Goal: Information Seeking & Learning: Check status

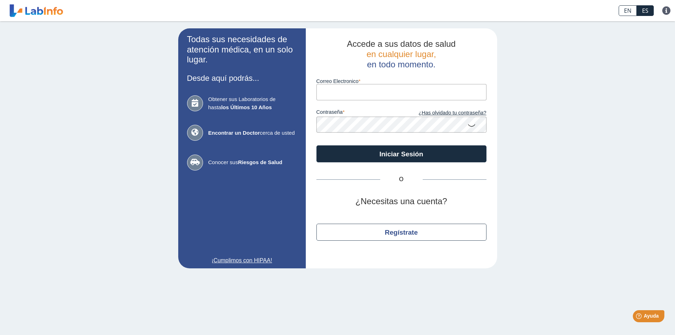
click at [385, 94] on input "Correo Electronico" at bounding box center [402, 92] width 170 height 16
type input "[EMAIL_ADDRESS][DOMAIN_NAME]"
click at [472, 125] on icon at bounding box center [472, 125] width 9 height 14
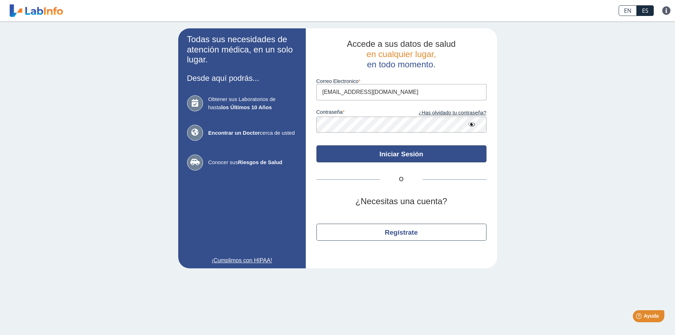
click at [405, 152] on button "Iniciar Sesión" at bounding box center [402, 153] width 170 height 17
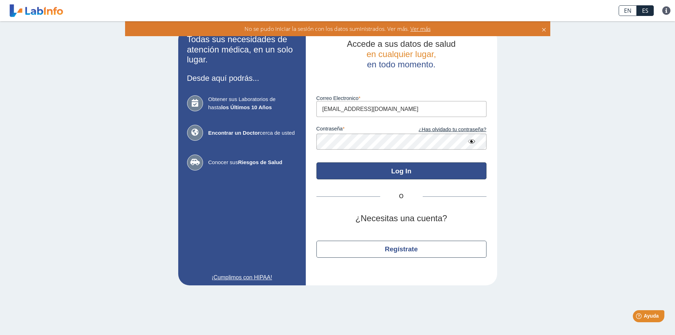
click at [409, 169] on button "Log In" at bounding box center [402, 170] width 170 height 17
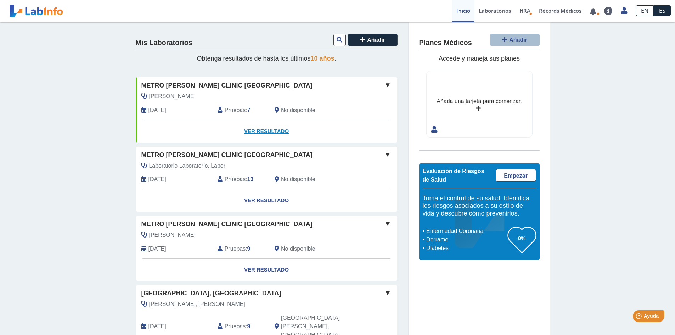
click at [266, 130] on link "Ver Resultado" at bounding box center [266, 131] width 261 height 22
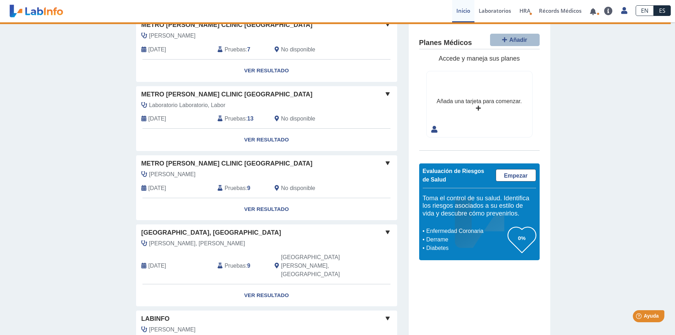
scroll to position [71, 0]
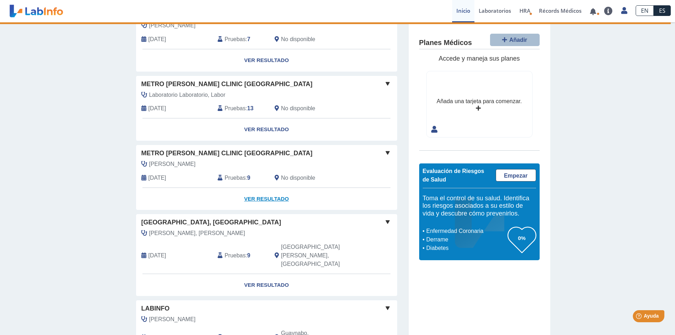
click at [266, 199] on link "Ver Resultado" at bounding box center [266, 199] width 261 height 22
click at [266, 201] on link "Ver Resultado" at bounding box center [266, 199] width 261 height 22
click at [385, 153] on span at bounding box center [388, 153] width 9 height 9
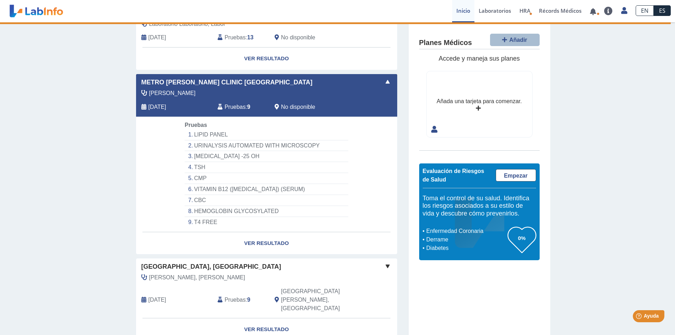
scroll to position [106, 0]
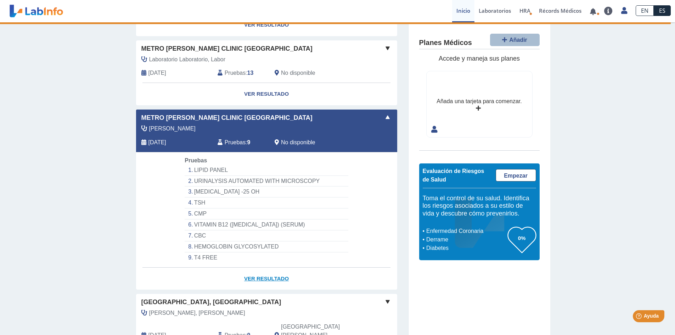
click at [266, 275] on link "Ver Resultado" at bounding box center [266, 279] width 261 height 22
click at [266, 279] on link "Ver Resultado" at bounding box center [266, 279] width 261 height 22
drag, startPoint x: 266, startPoint y: 279, endPoint x: 269, endPoint y: 276, distance: 4.0
click at [269, 276] on link "Ver Resultado" at bounding box center [266, 279] width 261 height 22
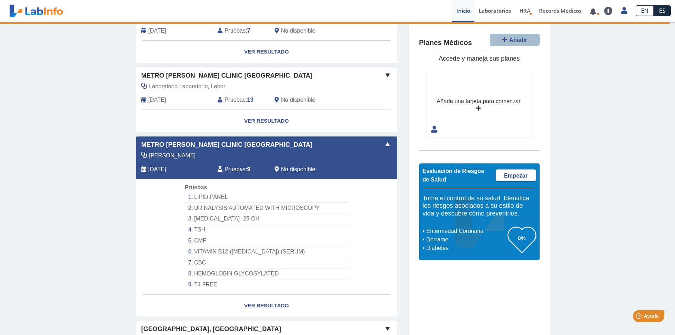
scroll to position [35, 0]
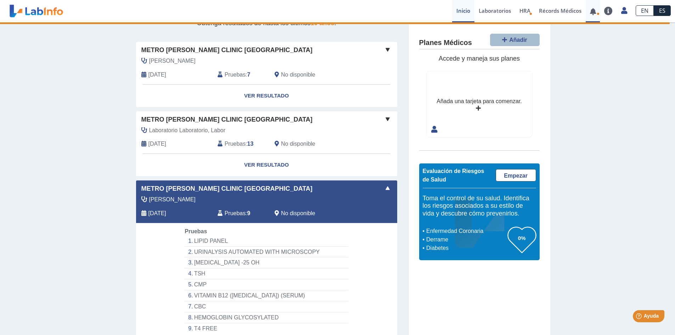
click at [597, 12] on link at bounding box center [593, 11] width 15 height 5
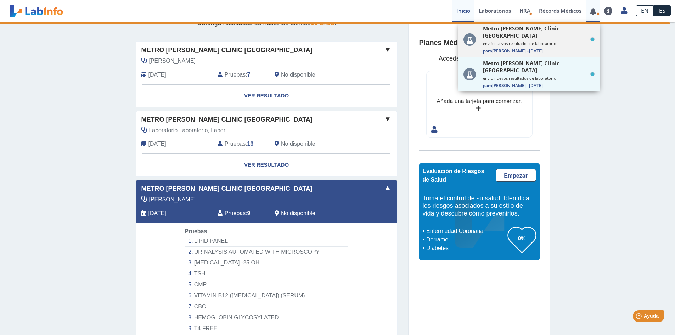
click at [541, 48] on span "[DATE]" at bounding box center [536, 51] width 14 height 6
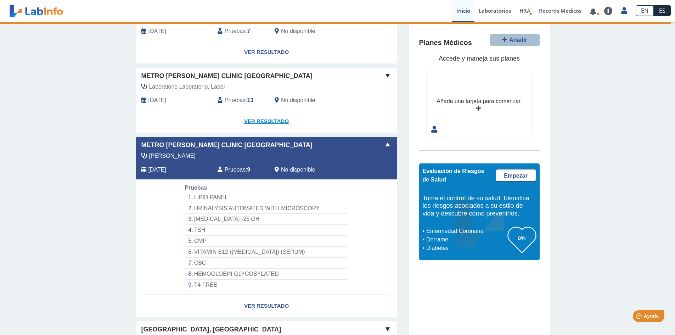
scroll to position [71, 0]
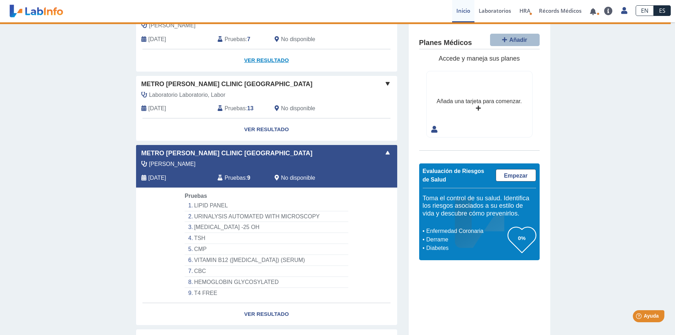
click at [263, 63] on link "Ver Resultado" at bounding box center [266, 60] width 261 height 22
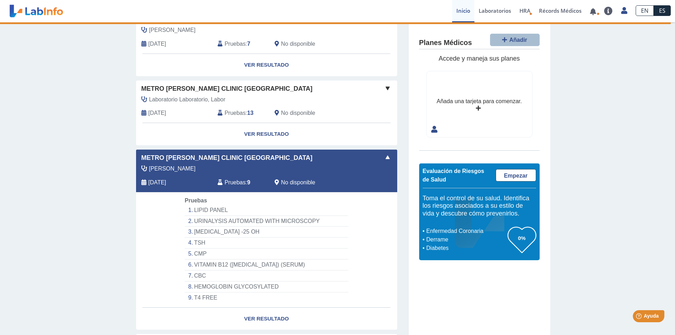
scroll to position [35, 0]
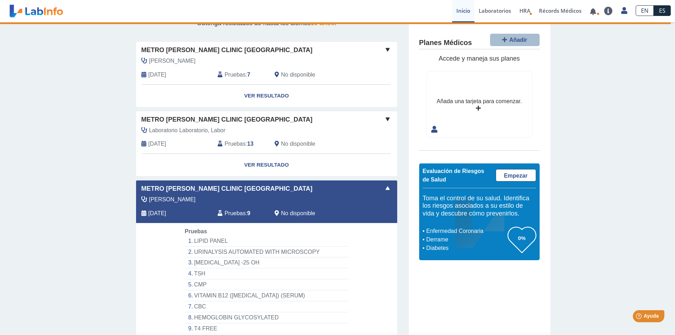
click at [385, 47] on span at bounding box center [388, 49] width 9 height 9
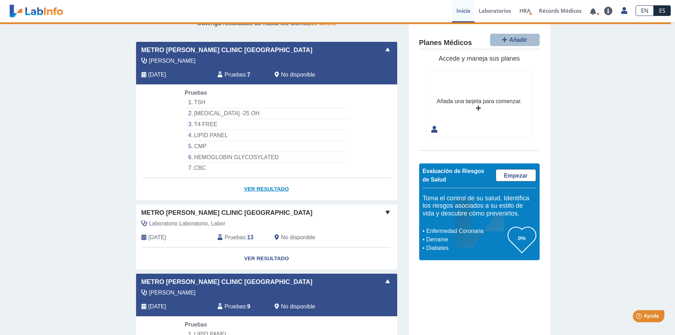
click at [256, 188] on link "Ver Resultado" at bounding box center [266, 189] width 261 height 22
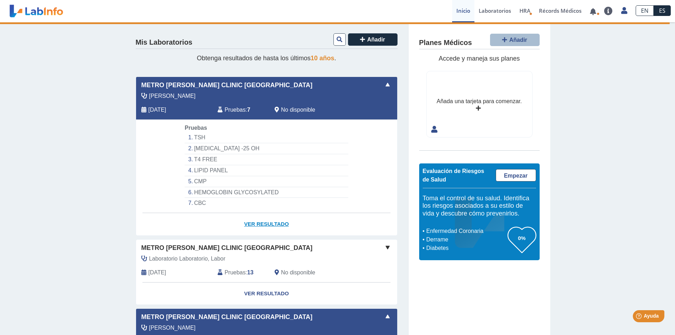
scroll to position [0, 0]
click at [264, 223] on link "Ver Resultado" at bounding box center [266, 224] width 261 height 22
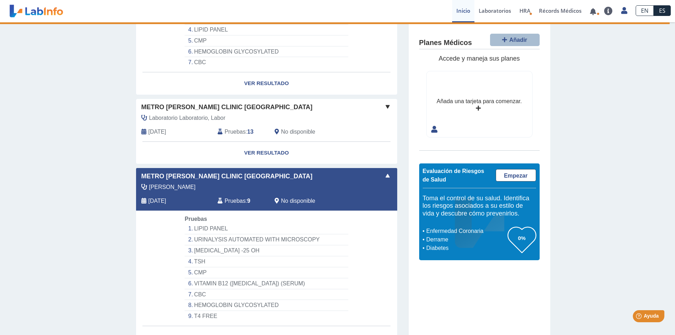
scroll to position [142, 0]
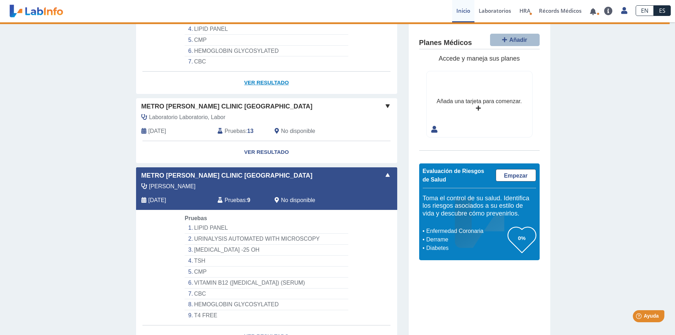
click at [269, 81] on link "Ver Resultado" at bounding box center [266, 83] width 261 height 22
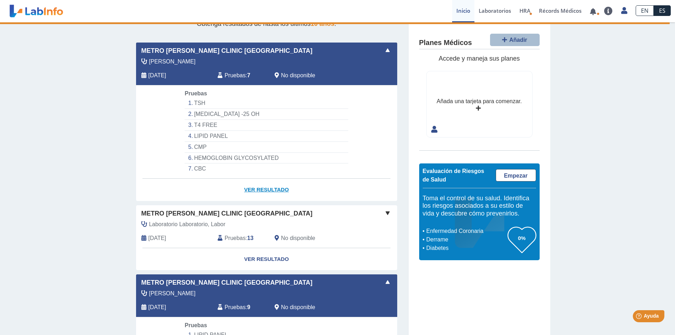
scroll to position [0, 0]
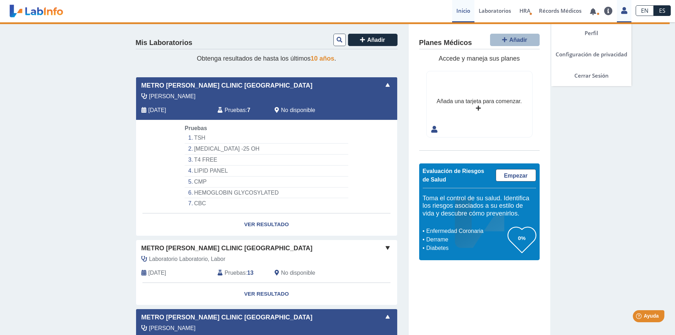
click at [621, 11] on link at bounding box center [624, 9] width 15 height 9
click at [588, 31] on link "Perfil" at bounding box center [592, 32] width 80 height 21
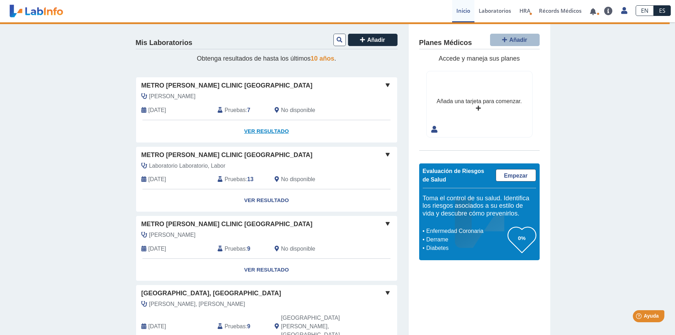
click at [263, 136] on link "Ver Resultado" at bounding box center [266, 131] width 261 height 22
click at [266, 130] on link "Ver Resultado" at bounding box center [266, 131] width 261 height 22
click at [263, 130] on link "Ver Resultado" at bounding box center [266, 131] width 261 height 22
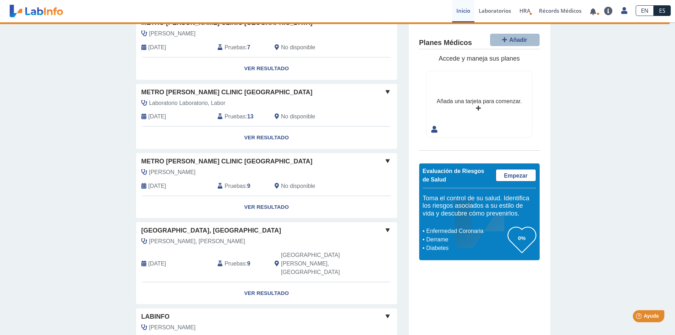
scroll to position [71, 0]
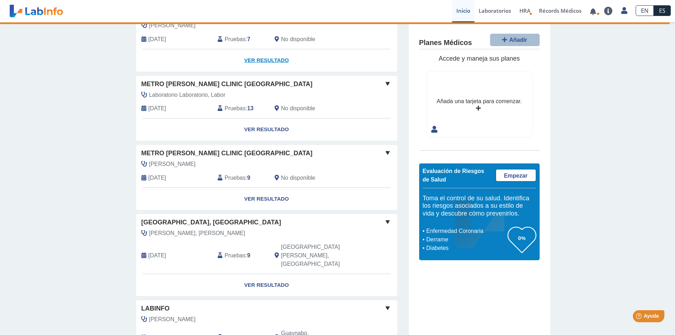
click at [260, 61] on link "Ver Resultado" at bounding box center [266, 60] width 261 height 22
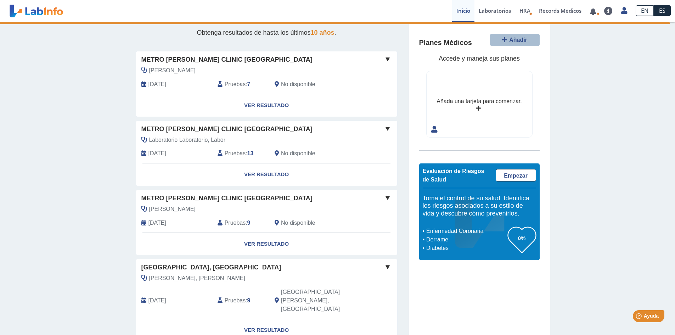
scroll to position [0, 0]
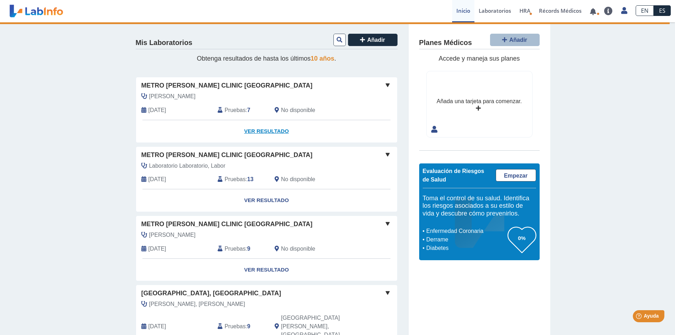
click at [266, 133] on link "Ver Resultado" at bounding box center [266, 131] width 261 height 22
click at [266, 130] on link "Ver Resultado" at bounding box center [266, 131] width 261 height 22
click at [384, 84] on span at bounding box center [388, 85] width 9 height 9
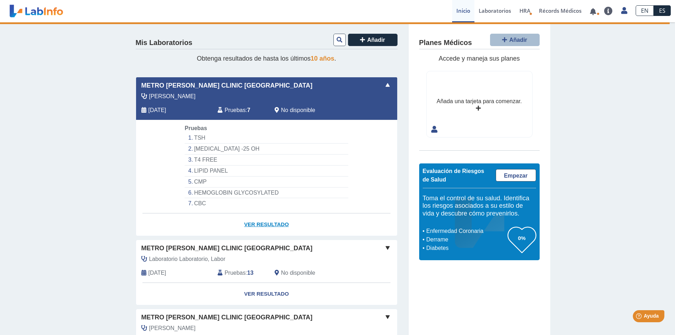
click at [255, 222] on link "Ver Resultado" at bounding box center [266, 224] width 261 height 22
click at [268, 224] on link "Ver Resultado" at bounding box center [266, 224] width 261 height 22
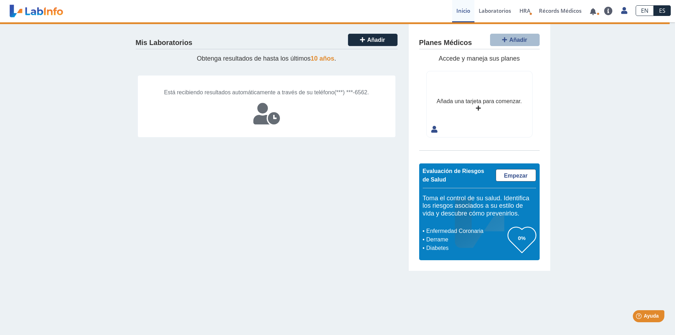
click at [627, 182] on div "Mis Laboratorios Añadir Obtenga resultados de hasta los últimos 10 años . Está …" at bounding box center [337, 146] width 675 height 249
click at [486, 10] on link "Laboratorios" at bounding box center [495, 11] width 41 height 22
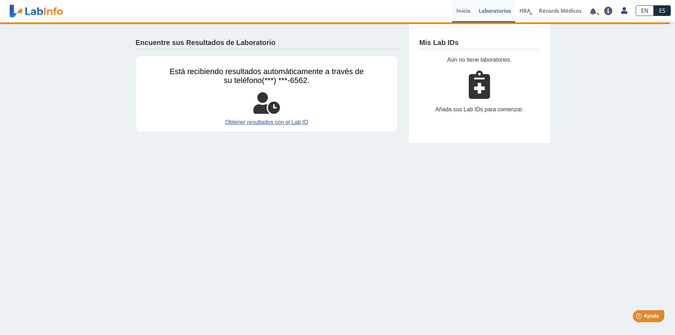
click at [458, 10] on link "Inicio" at bounding box center [463, 11] width 22 height 22
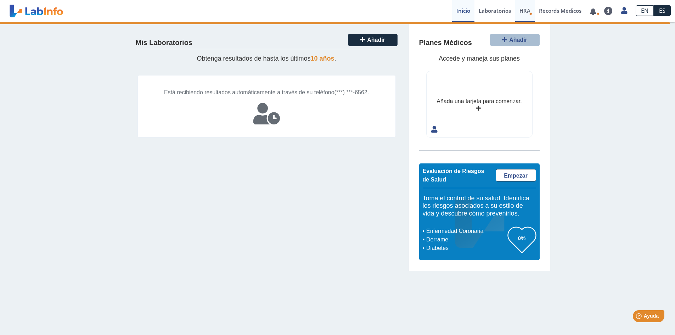
click at [523, 11] on span "HRA" at bounding box center [525, 10] width 11 height 7
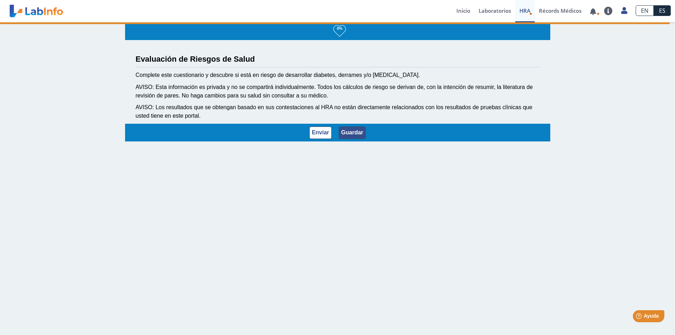
click at [343, 130] on button "Guardar" at bounding box center [352, 133] width 27 height 12
click at [568, 10] on link "Récords Médicos" at bounding box center [560, 11] width 51 height 22
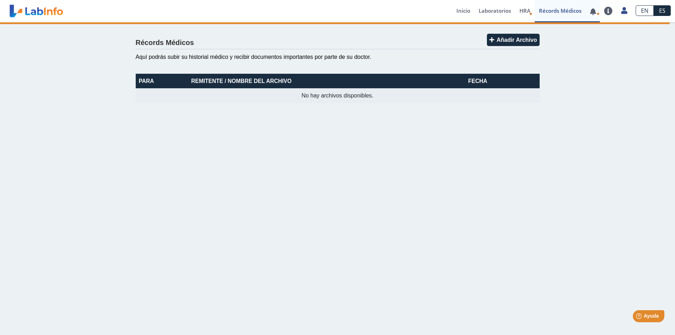
click at [594, 13] on link at bounding box center [593, 11] width 15 height 5
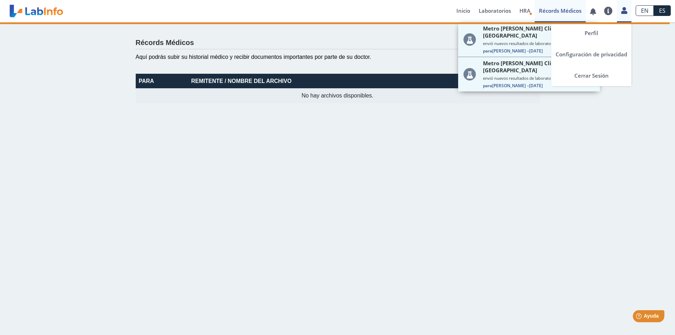
click at [627, 12] on icon at bounding box center [625, 10] width 6 height 5
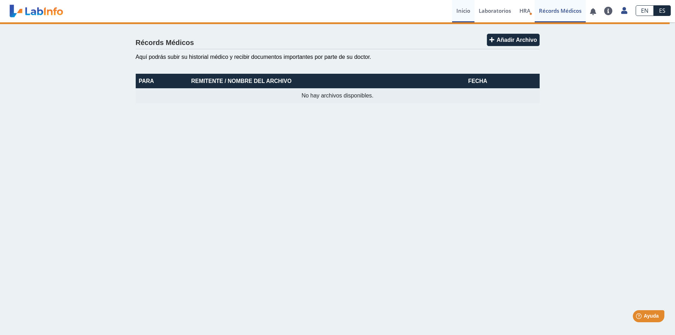
click at [456, 10] on link "Inicio" at bounding box center [463, 11] width 22 height 22
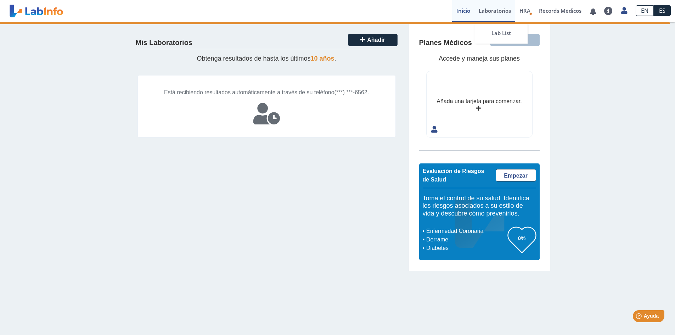
click at [485, 11] on link "Laboratorios" at bounding box center [495, 11] width 41 height 22
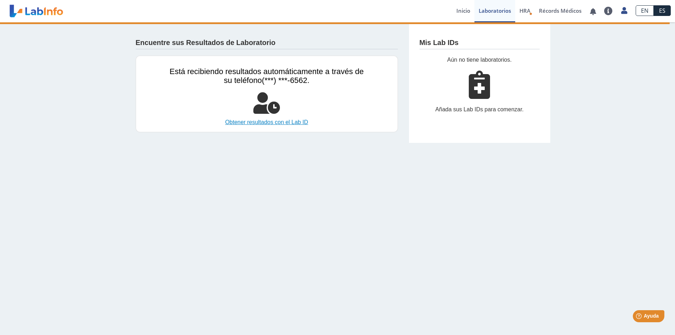
click at [278, 122] on link "Obtener resultados con el Lab ID" at bounding box center [267, 122] width 194 height 9
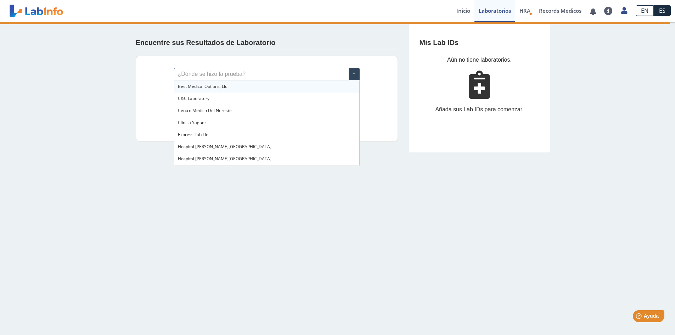
click at [356, 70] on span at bounding box center [354, 74] width 11 height 12
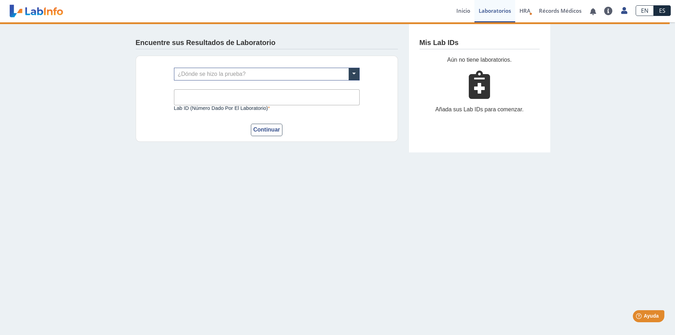
click at [397, 51] on div "Encuentre sus Resultados de Laboratorio ¿Dónde se hizo la prueba? Lab ID (númer…" at bounding box center [267, 87] width 284 height 130
click at [458, 10] on link "Inicio" at bounding box center [463, 11] width 22 height 22
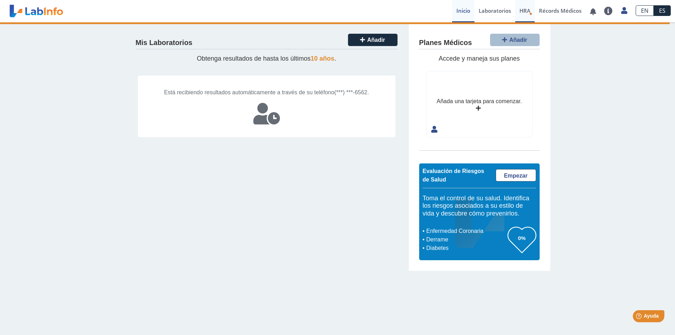
click at [523, 9] on span "HRA" at bounding box center [525, 10] width 11 height 7
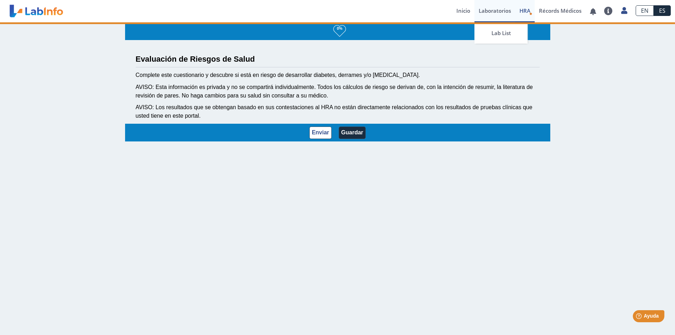
click at [494, 9] on link "Laboratorios" at bounding box center [495, 11] width 41 height 22
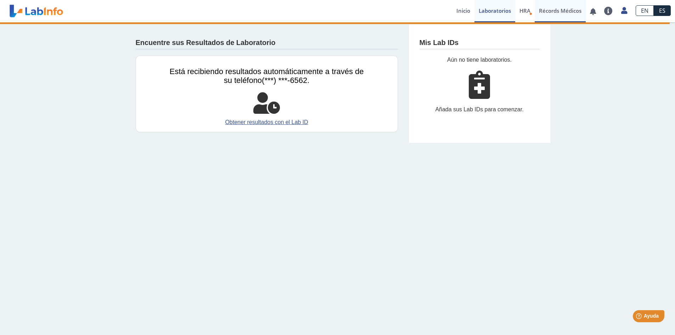
click at [563, 11] on link "Récords Médicos" at bounding box center [560, 11] width 51 height 22
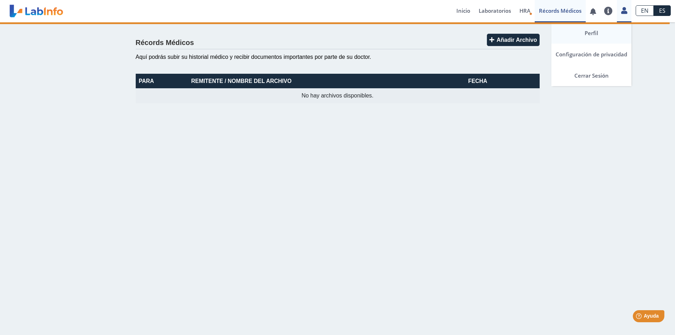
click at [595, 29] on link "Perfil" at bounding box center [592, 32] width 80 height 21
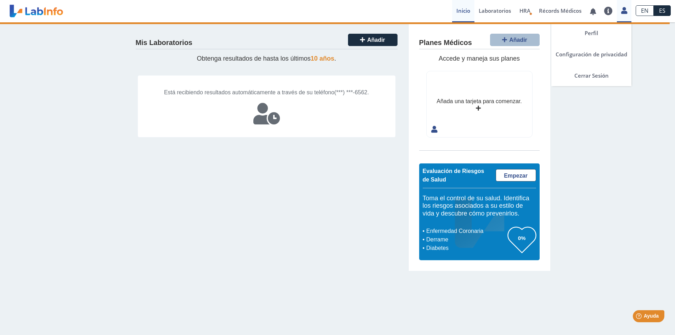
click at [623, 13] on icon at bounding box center [625, 10] width 6 height 5
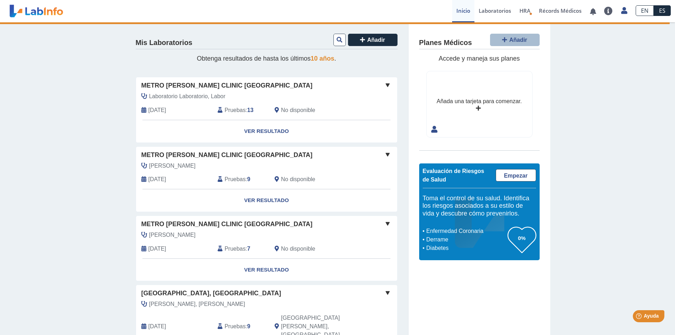
click at [385, 83] on span at bounding box center [388, 85] width 9 height 9
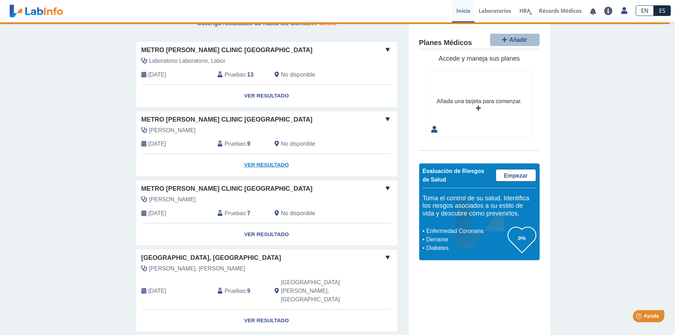
click at [268, 167] on link "Ver Resultado" at bounding box center [266, 165] width 261 height 22
click at [386, 120] on span at bounding box center [388, 119] width 9 height 9
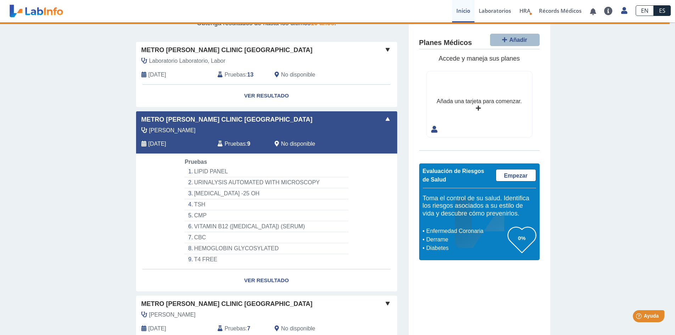
scroll to position [71, 0]
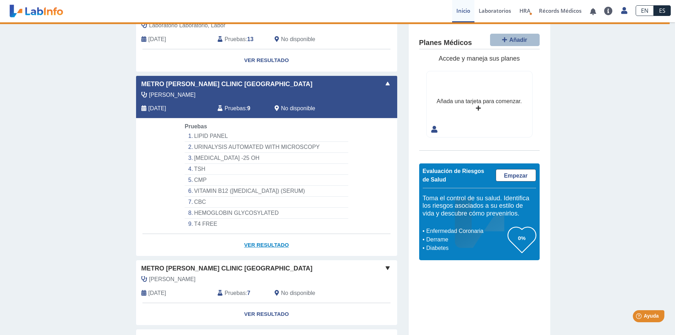
click at [262, 241] on link "Ver Resultado" at bounding box center [266, 245] width 261 height 22
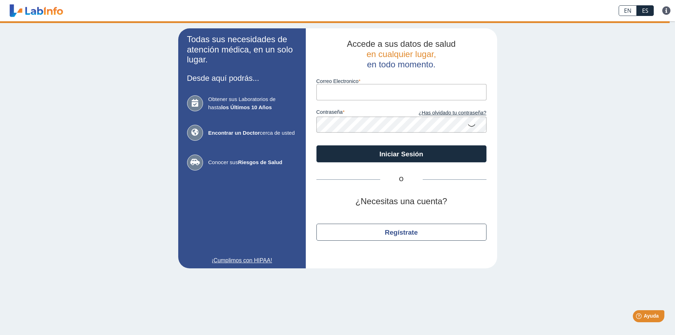
click at [350, 92] on input "Correo Electronico" at bounding box center [402, 92] width 170 height 16
type input "[EMAIL_ADDRESS][DOMAIN_NAME]"
click at [37, 72] on div "Todas sus necesidades de atención médica, en un solo lugar. Desde aquí podrás..…" at bounding box center [337, 148] width 675 height 254
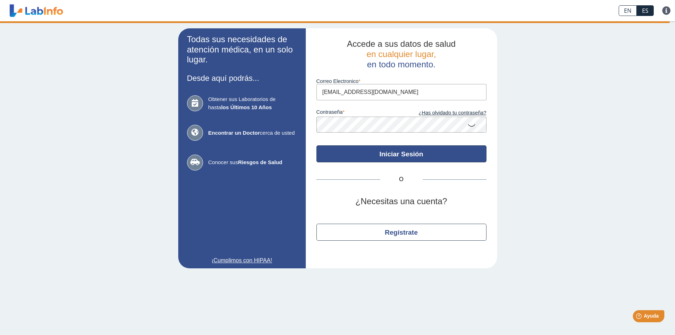
click at [396, 151] on button "Iniciar Sesión" at bounding box center [402, 153] width 170 height 17
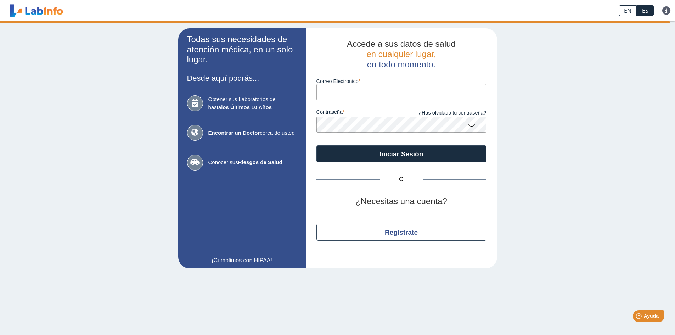
click at [368, 89] on input "Correo Electronico" at bounding box center [402, 92] width 170 height 16
type input "[EMAIL_ADDRESS][DOMAIN_NAME]"
click at [472, 125] on icon at bounding box center [472, 125] width 9 height 14
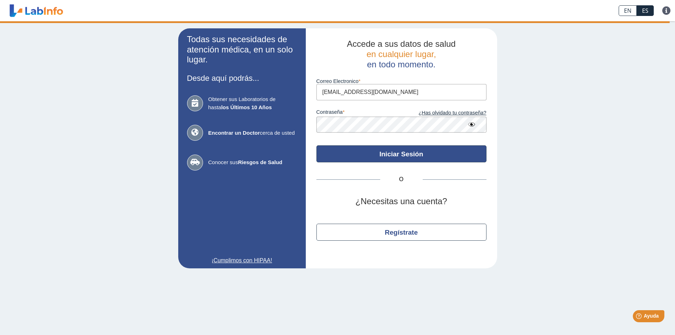
click at [409, 154] on button "Iniciar Sesión" at bounding box center [402, 153] width 170 height 17
